Goal: Transaction & Acquisition: Purchase product/service

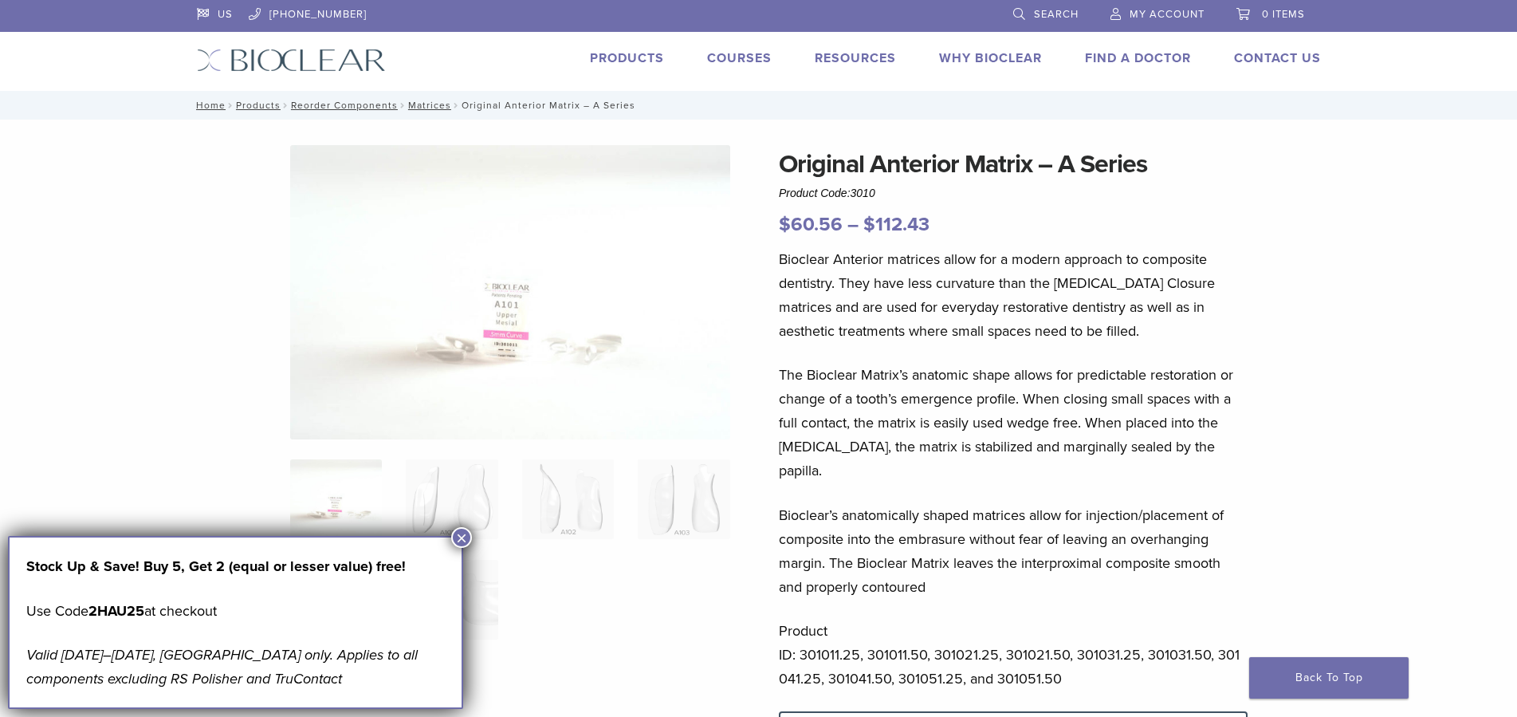
click at [624, 56] on link "Products" at bounding box center [627, 58] width 74 height 16
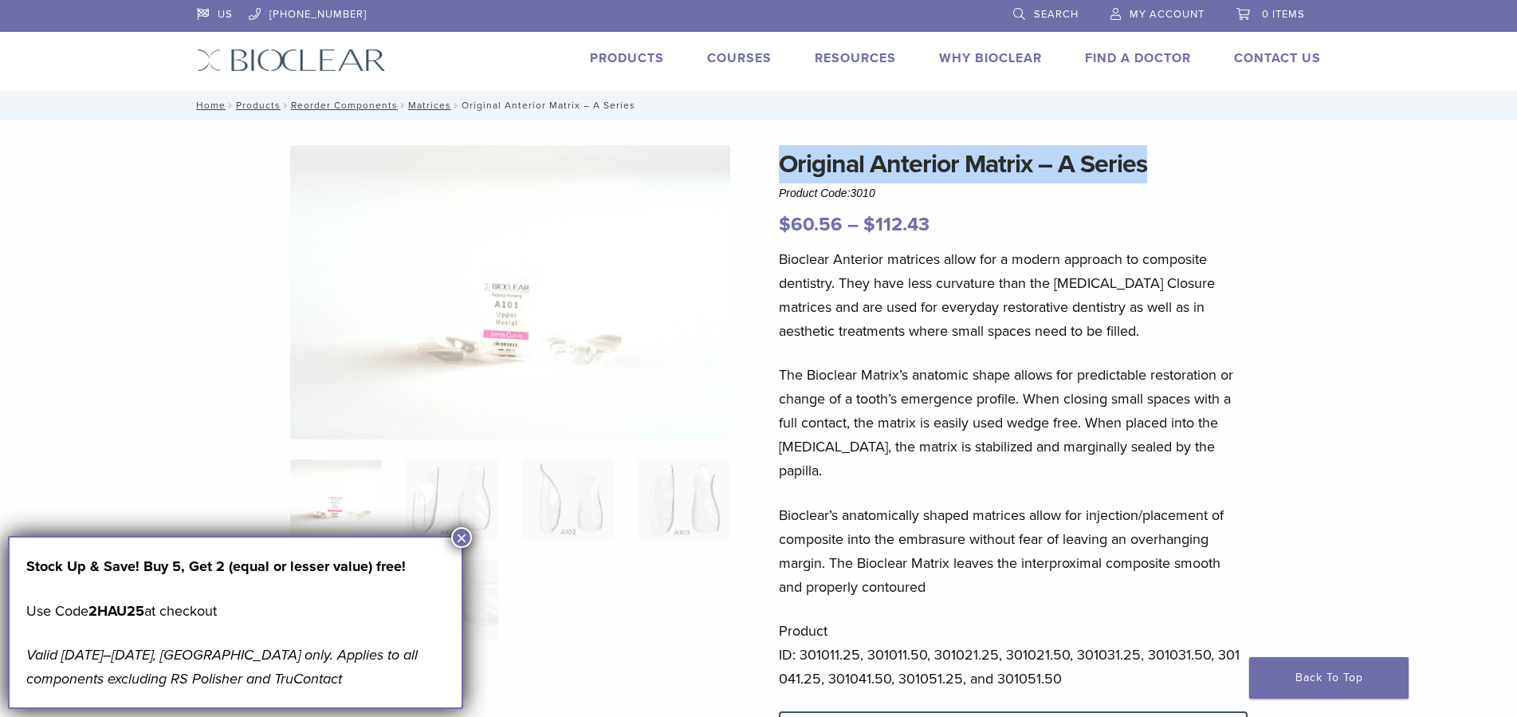
drag, startPoint x: 784, startPoint y: 163, endPoint x: 1145, endPoint y: 156, distance: 361.2
click at [1145, 156] on h1 "Original Anterior Matrix – A Series" at bounding box center [1013, 164] width 469 height 38
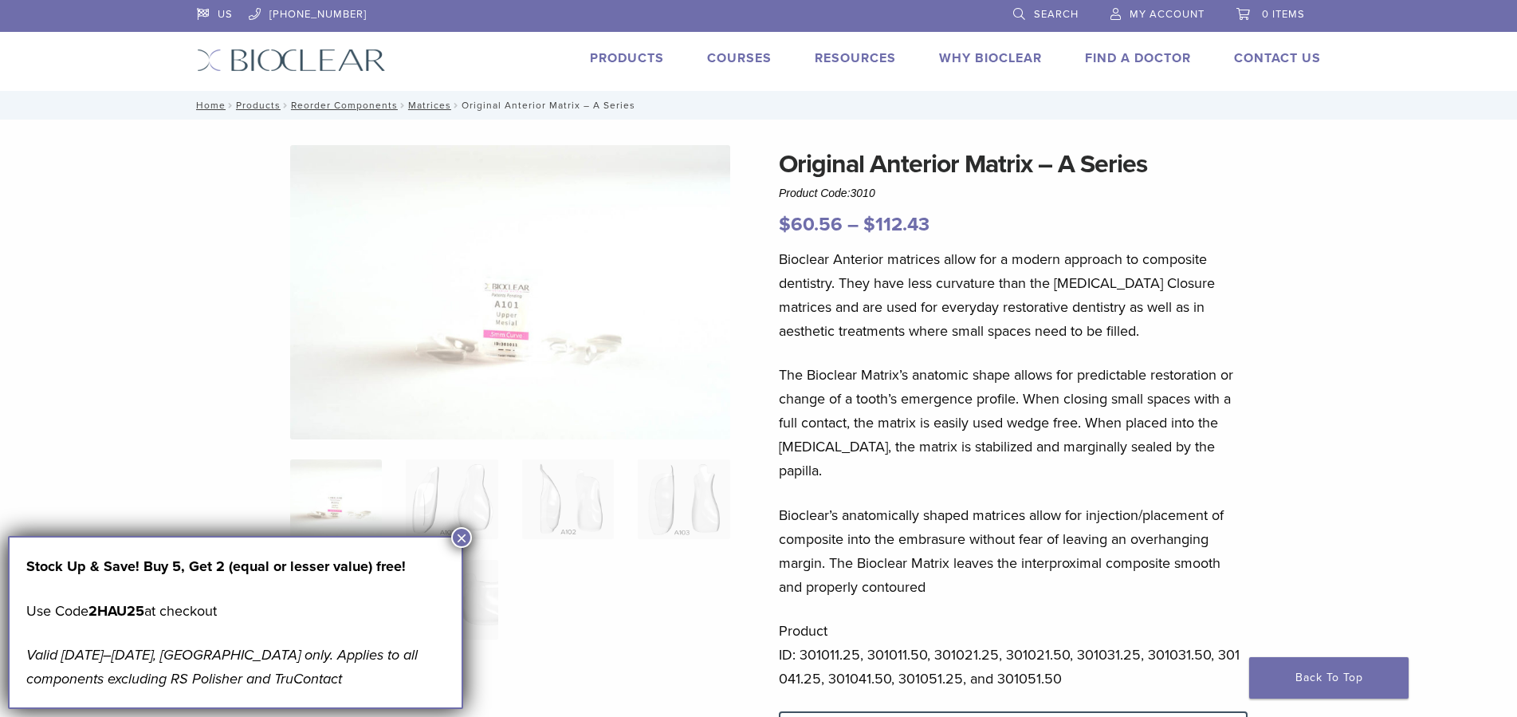
click at [962, 210] on div "Original Anterior Matrix – A Series Product Code: 3010 $ 60.56 – $ 112.43 Price…" at bounding box center [1013, 192] width 469 height 94
